Goal: Task Accomplishment & Management: Manage account settings

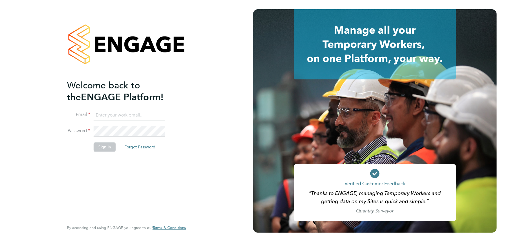
type input "danielle.ebden@hmsworks.co.uk"
click at [107, 148] on button "Sign In" at bounding box center [105, 146] width 22 height 9
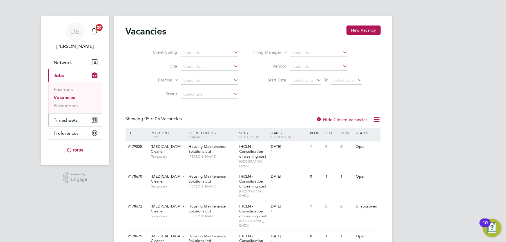
click at [66, 121] on span "Timesheets" at bounding box center [66, 121] width 24 height 6
click at [68, 118] on span "Timesheets" at bounding box center [66, 121] width 24 height 6
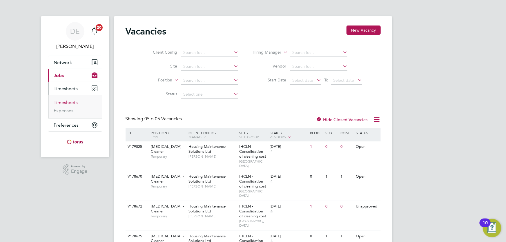
click at [73, 102] on link "Timesheets" at bounding box center [66, 103] width 24 height 6
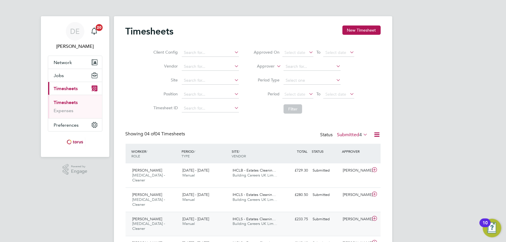
scroll to position [19, 0]
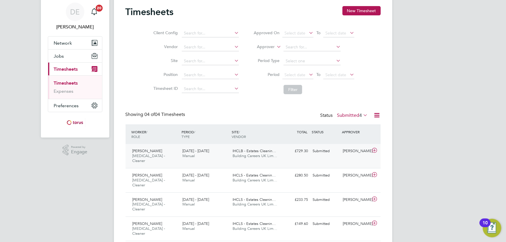
click at [266, 158] on span "Building Careers UK Lim…" at bounding box center [255, 156] width 45 height 5
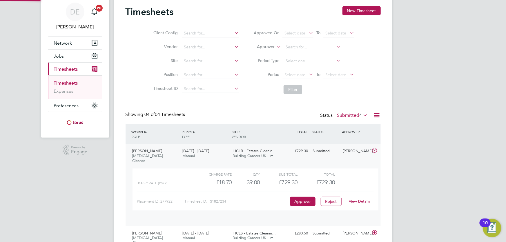
scroll to position [10, 57]
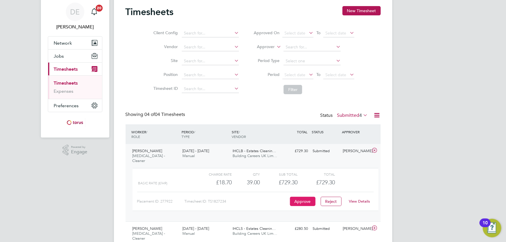
click at [304, 197] on button "Approve" at bounding box center [303, 201] width 26 height 9
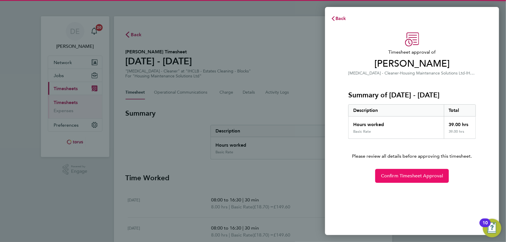
click at [392, 179] on button "Confirm Timesheet Approval" at bounding box center [412, 176] width 74 height 14
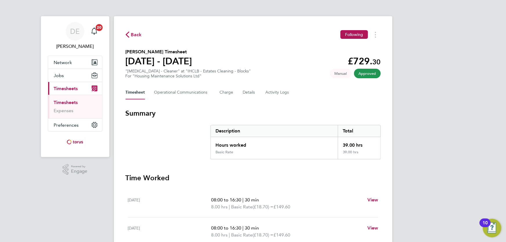
click at [76, 103] on link "Timesheets" at bounding box center [66, 103] width 24 height 6
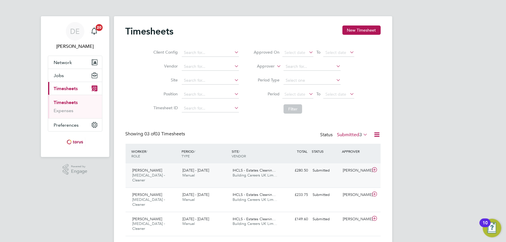
click at [239, 178] on div "IHCLS - Estates Cleanin… Building Careers UK Lim…" at bounding box center [255, 173] width 50 height 15
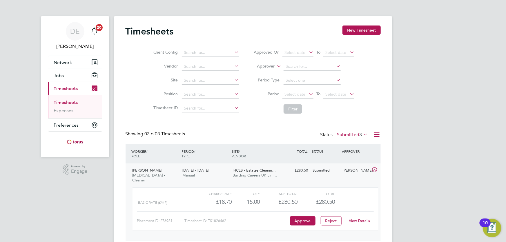
click at [295, 212] on div "Placement ID: 276981 Timesheet ID: TS1826462 Approve Reject View Details" at bounding box center [255, 219] width 237 height 14
click at [296, 216] on button "Approve" at bounding box center [303, 220] width 26 height 9
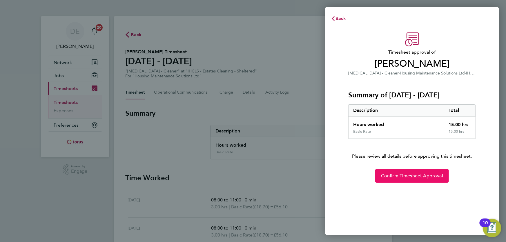
click at [396, 175] on span "Confirm Timesheet Approval" at bounding box center [412, 176] width 62 height 6
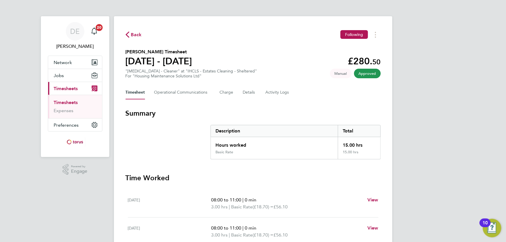
click at [70, 102] on link "Timesheets" at bounding box center [66, 103] width 24 height 6
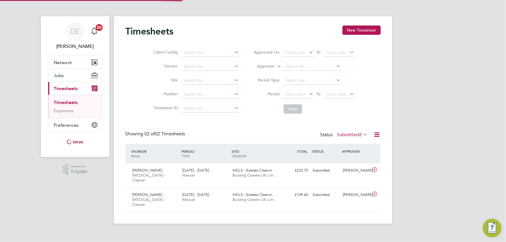
scroll to position [15, 50]
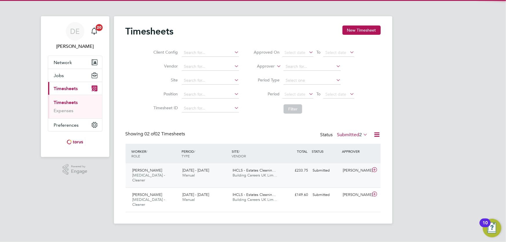
click at [175, 174] on div "Samuel Mustapha HMS - Cleaner 15 - 21 Sep 2025" at bounding box center [155, 175] width 50 height 19
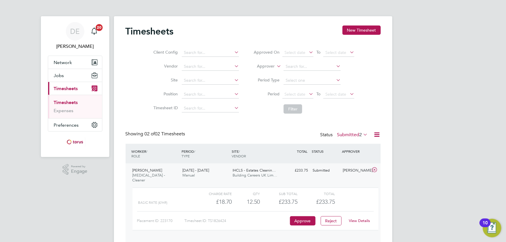
scroll to position [10, 57]
click at [307, 216] on button "Approve" at bounding box center [303, 220] width 26 height 9
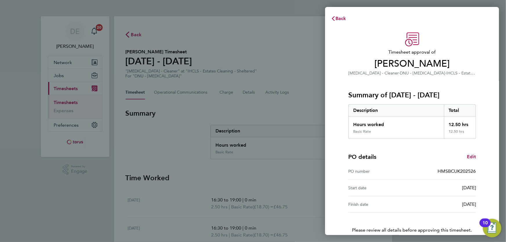
scroll to position [28, 0]
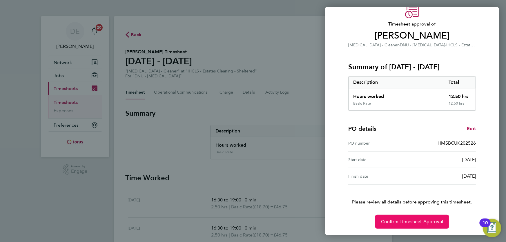
click at [397, 221] on span "Confirm Timesheet Approval" at bounding box center [412, 222] width 62 height 6
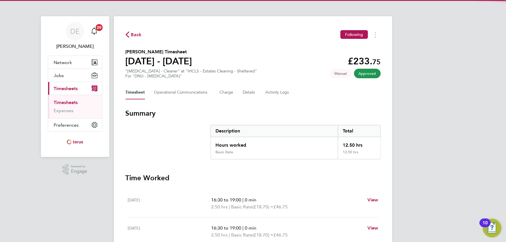
click at [64, 104] on link "Timesheets" at bounding box center [66, 103] width 24 height 6
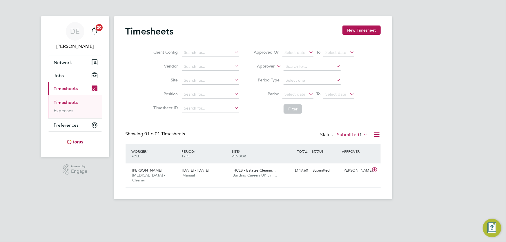
scroll to position [15, 50]
click at [223, 170] on div "[DATE] - [DATE] Manual" at bounding box center [205, 173] width 50 height 15
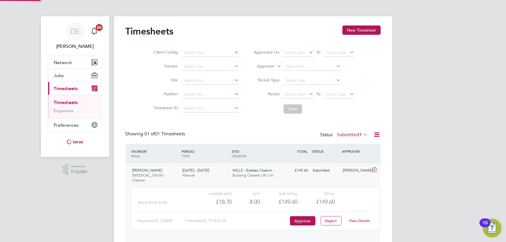
scroll to position [10, 57]
click at [302, 218] on button "Approve" at bounding box center [303, 220] width 26 height 9
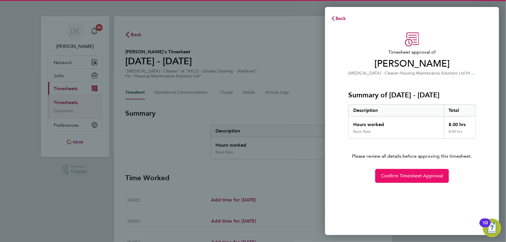
click at [389, 175] on span "Confirm Timesheet Approval" at bounding box center [412, 176] width 62 height 6
